Goal: Task Accomplishment & Management: Complete application form

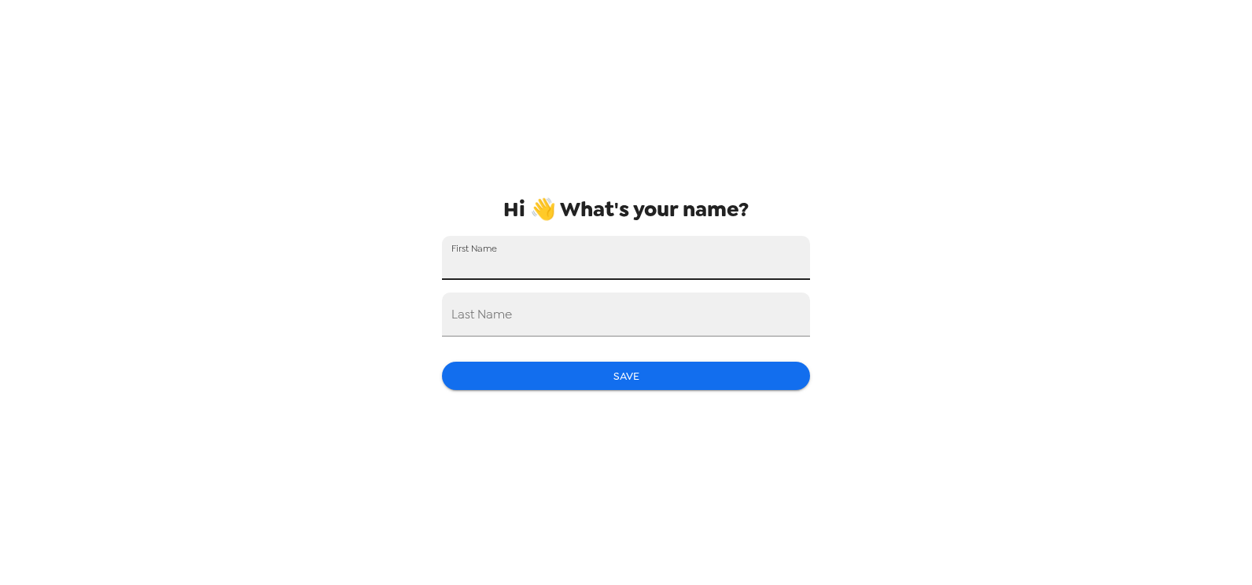
click at [659, 265] on input "First Name" at bounding box center [626, 258] width 368 height 44
type input "Tawny"
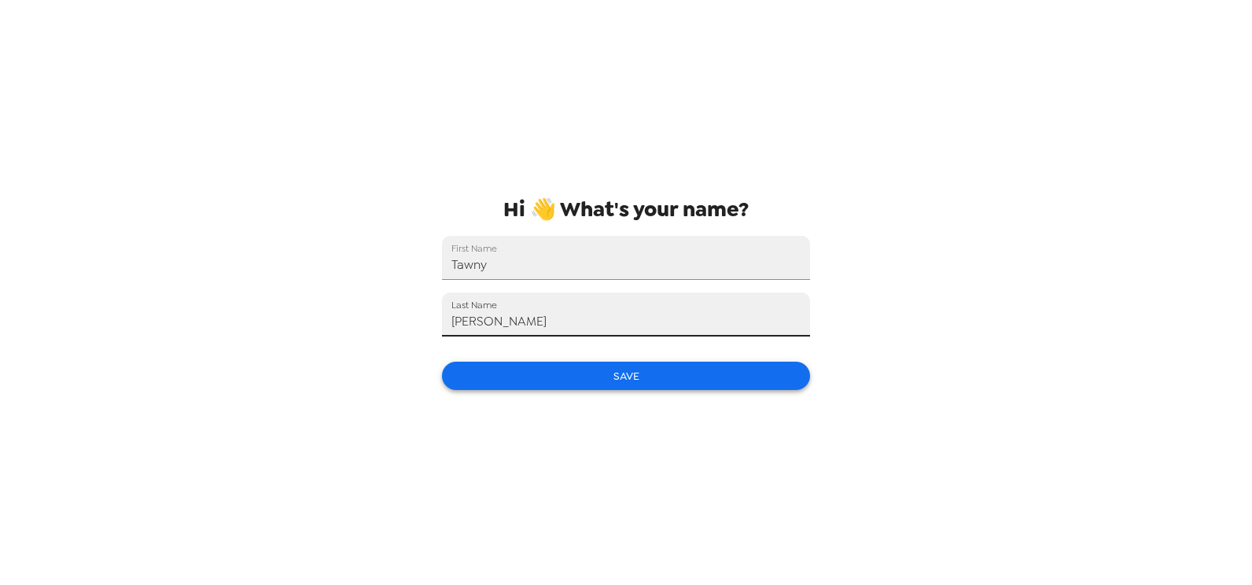
type input "[PERSON_NAME]"
click at [663, 376] on button "Save" at bounding box center [626, 376] width 368 height 29
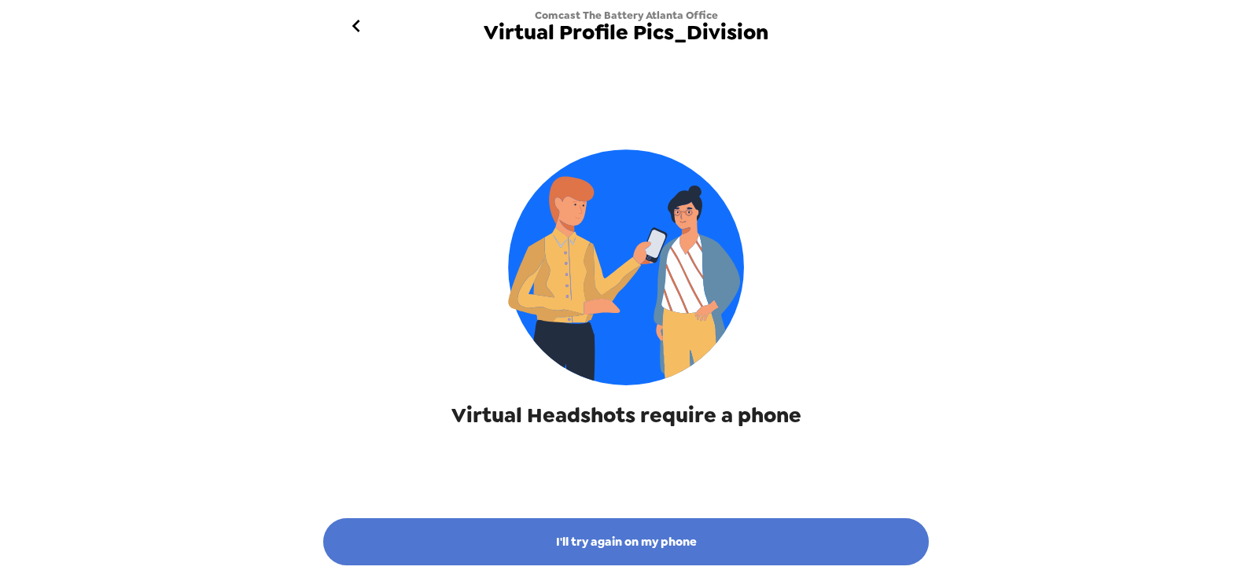
click at [610, 548] on button "I'll try again on my phone" at bounding box center [626, 541] width 606 height 47
